Goal: Find specific page/section: Find specific page/section

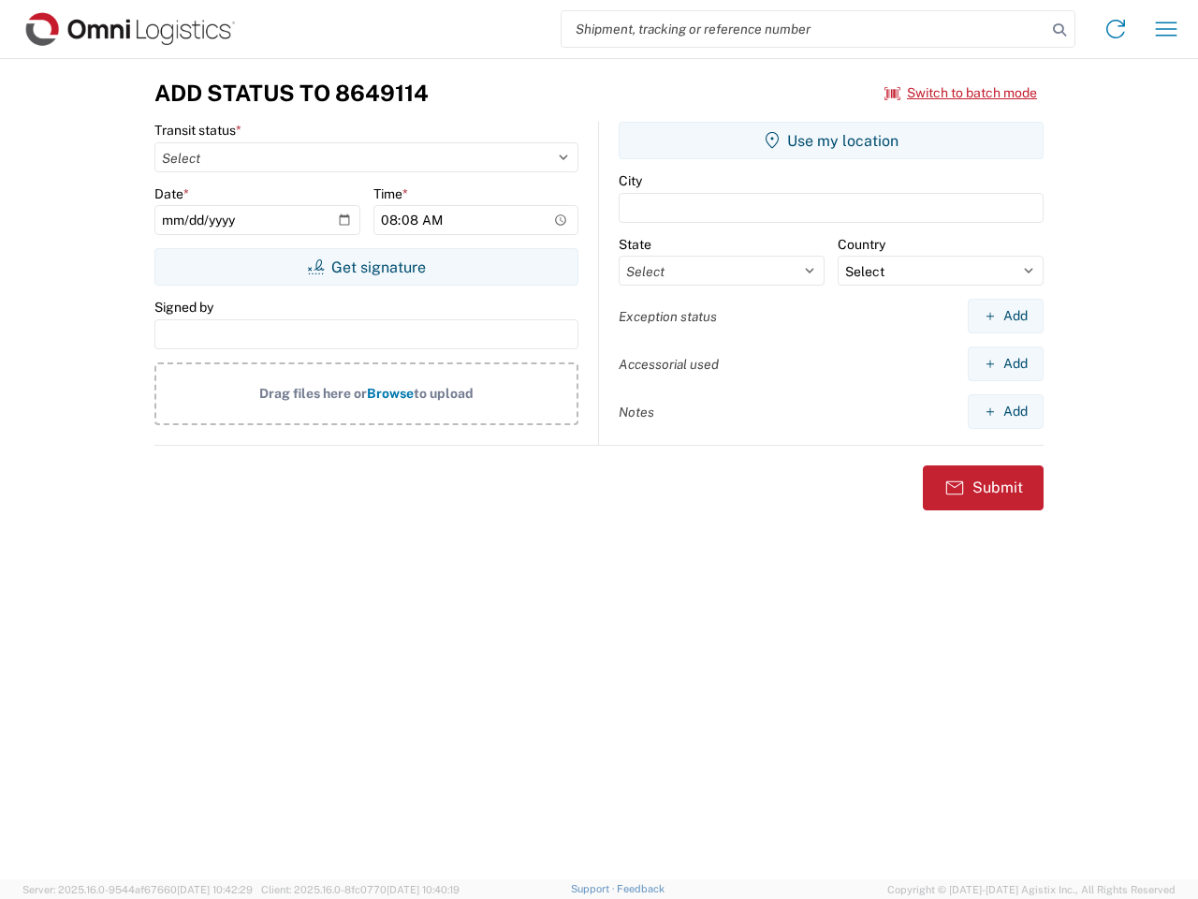
click at [804, 29] on input "search" at bounding box center [804, 29] width 485 height 36
click at [1060, 30] on icon at bounding box center [1060, 30] width 26 height 26
click at [1116, 29] on icon at bounding box center [1116, 29] width 30 height 30
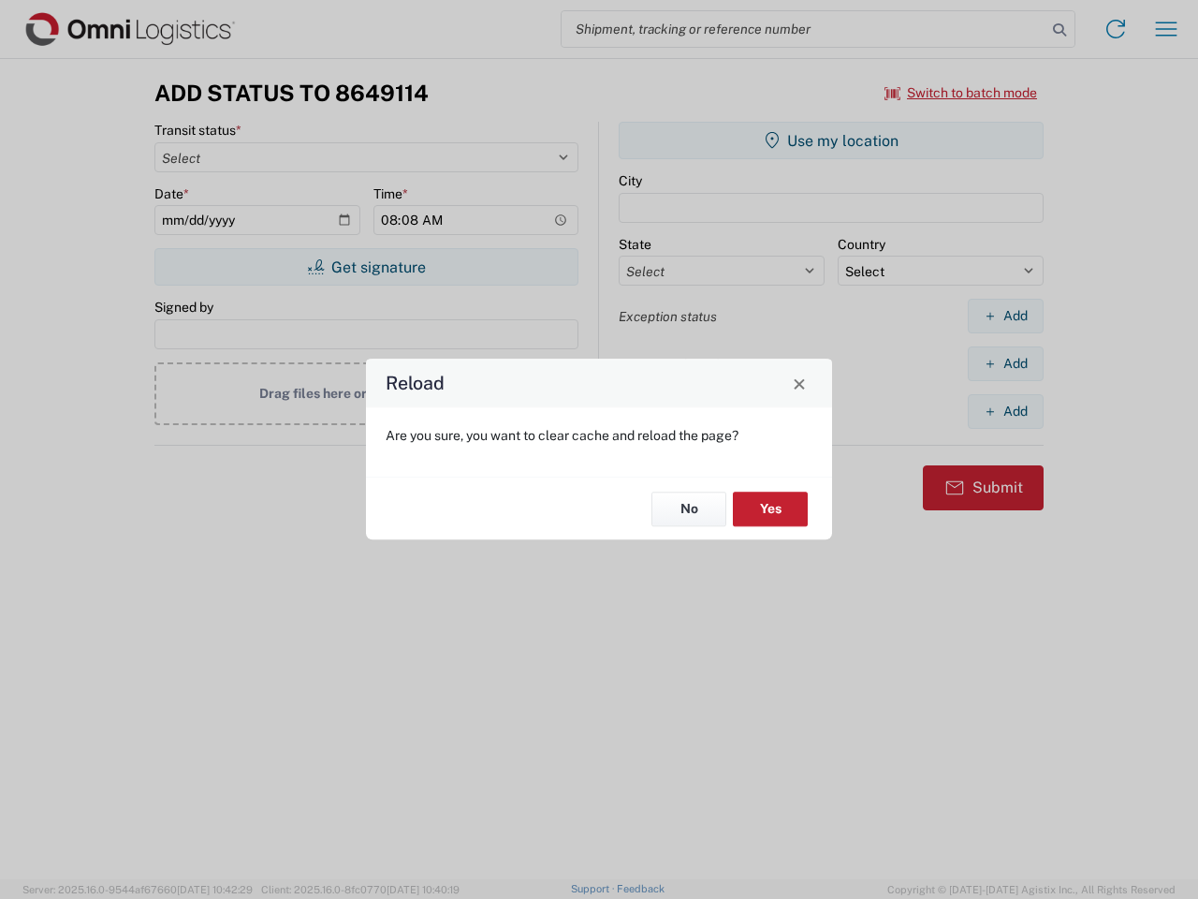
click at [961, 93] on div "Reload Are you sure, you want to clear cache and reload the page? No Yes" at bounding box center [599, 449] width 1198 height 899
click at [366, 267] on div "Reload Are you sure, you want to clear cache and reload the page? No Yes" at bounding box center [599, 449] width 1198 height 899
click at [831, 140] on div "Reload Are you sure, you want to clear cache and reload the page? No Yes" at bounding box center [599, 449] width 1198 height 899
click at [1005, 315] on div "Reload Are you sure, you want to clear cache and reload the page? No Yes" at bounding box center [599, 449] width 1198 height 899
click at [1005, 363] on div "Reload Are you sure, you want to clear cache and reload the page? No Yes" at bounding box center [599, 449] width 1198 height 899
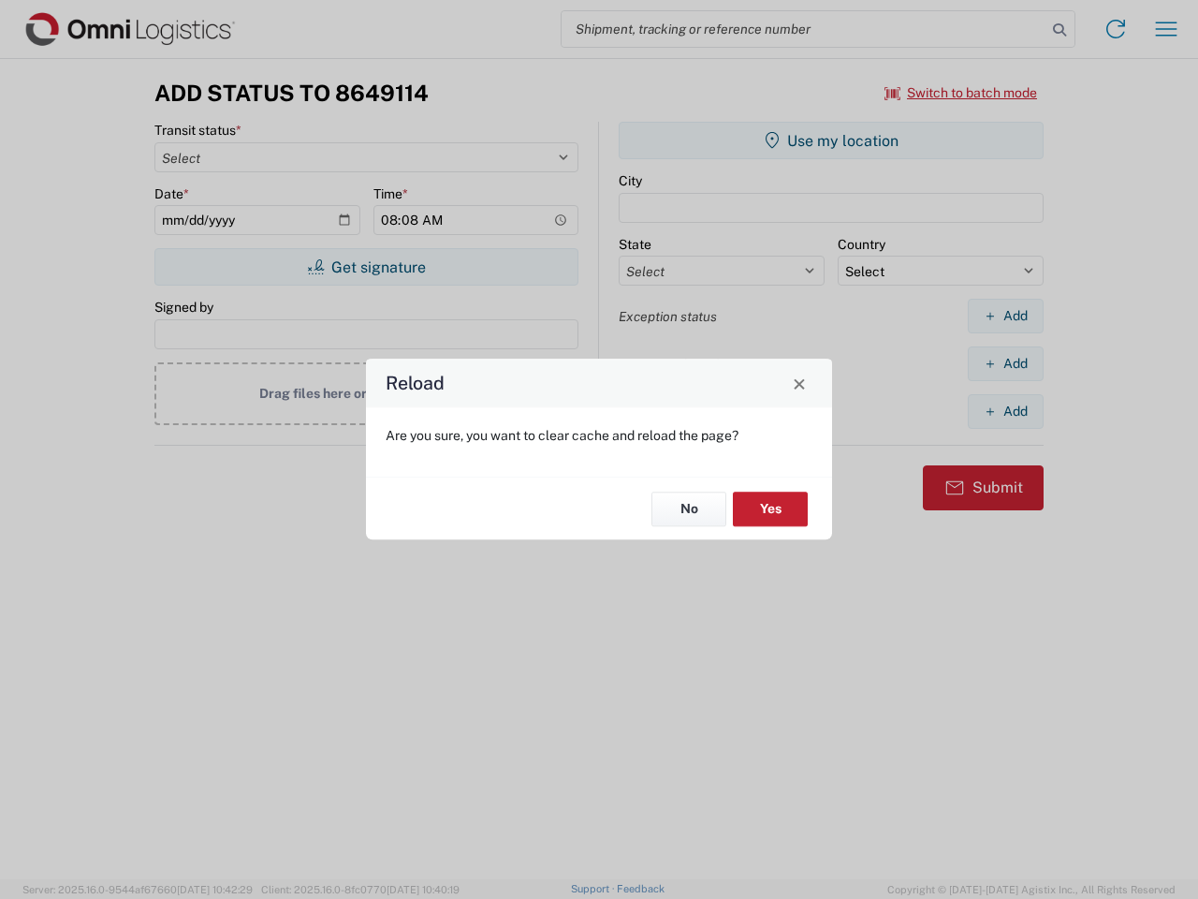
click at [1005, 411] on div "Reload Are you sure, you want to clear cache and reload the page? No Yes" at bounding box center [599, 449] width 1198 height 899
